Goal: Transaction & Acquisition: Purchase product/service

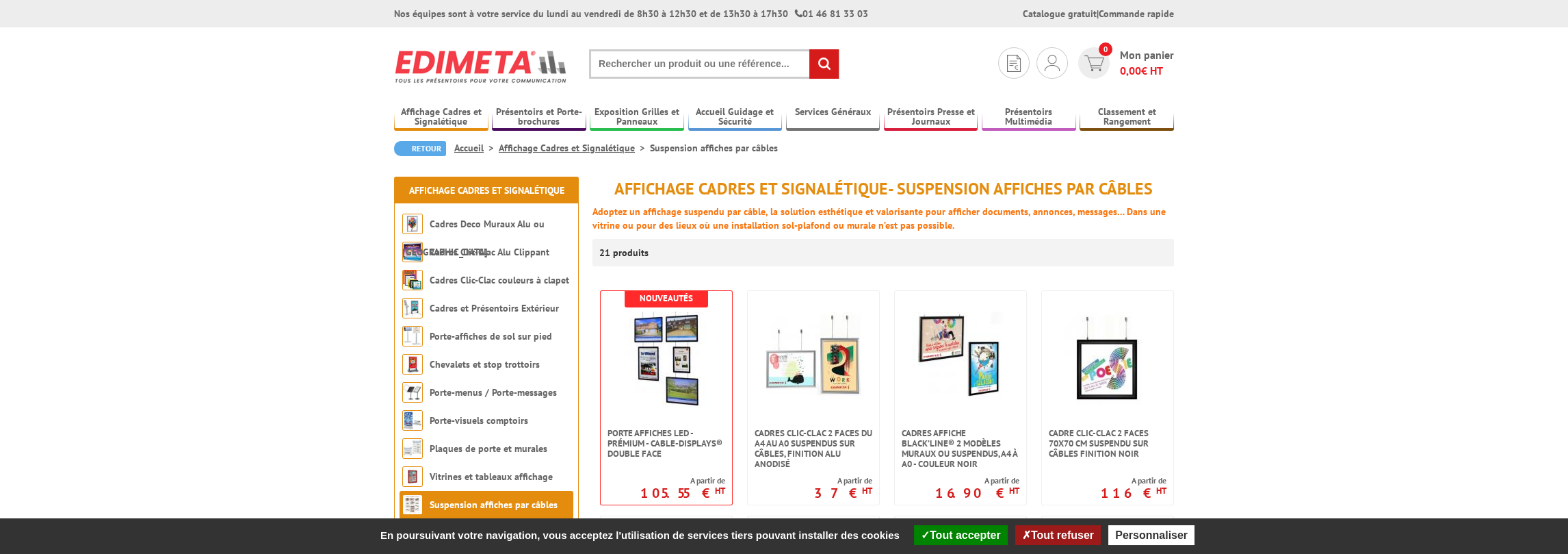
click at [612, 58] on input "text" at bounding box center [714, 64] width 251 height 29
click at [616, 57] on input "text" at bounding box center [714, 64] width 251 height 29
type input "porte tablette"
click at [817, 65] on input "rechercher" at bounding box center [824, 64] width 29 height 29
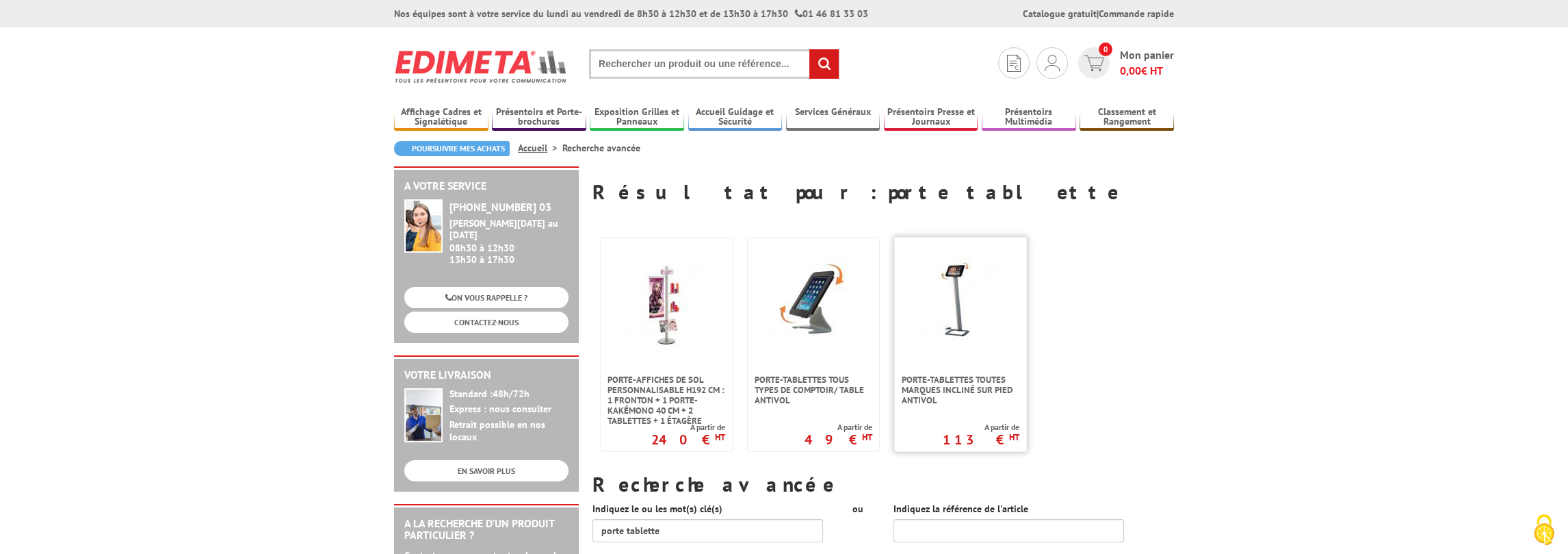
click at [953, 272] on img at bounding box center [961, 303] width 89 height 89
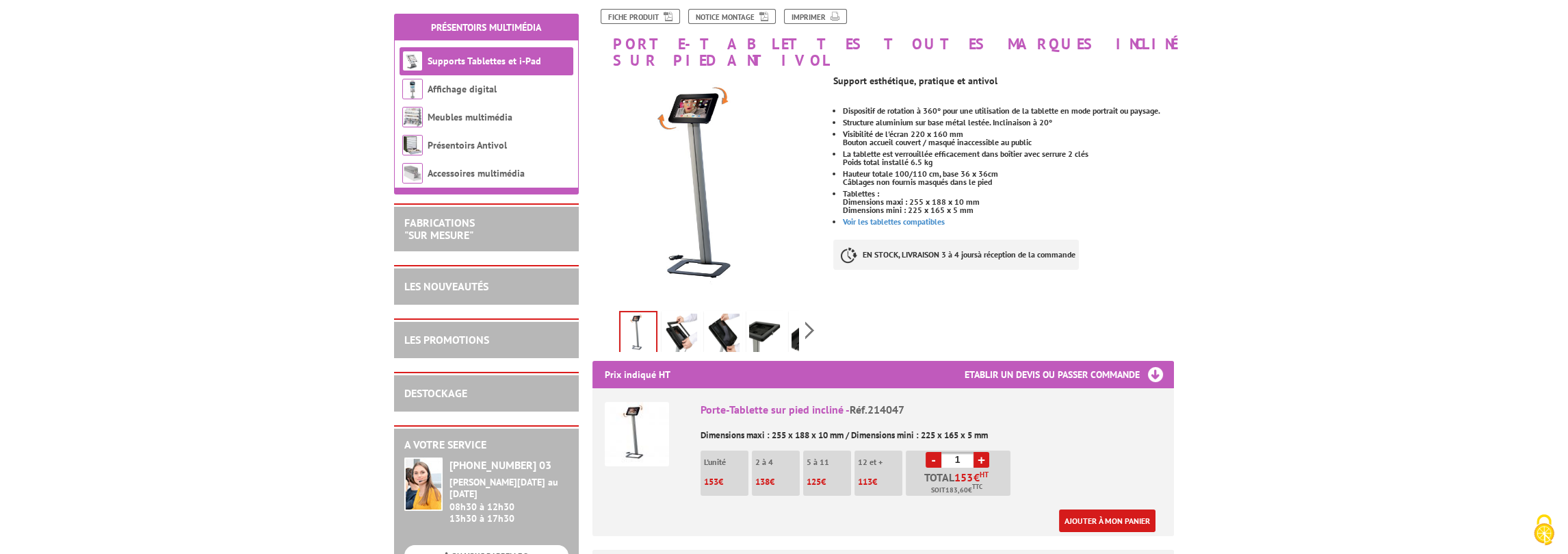
scroll to position [205, 0]
